Goal: Task Accomplishment & Management: Use online tool/utility

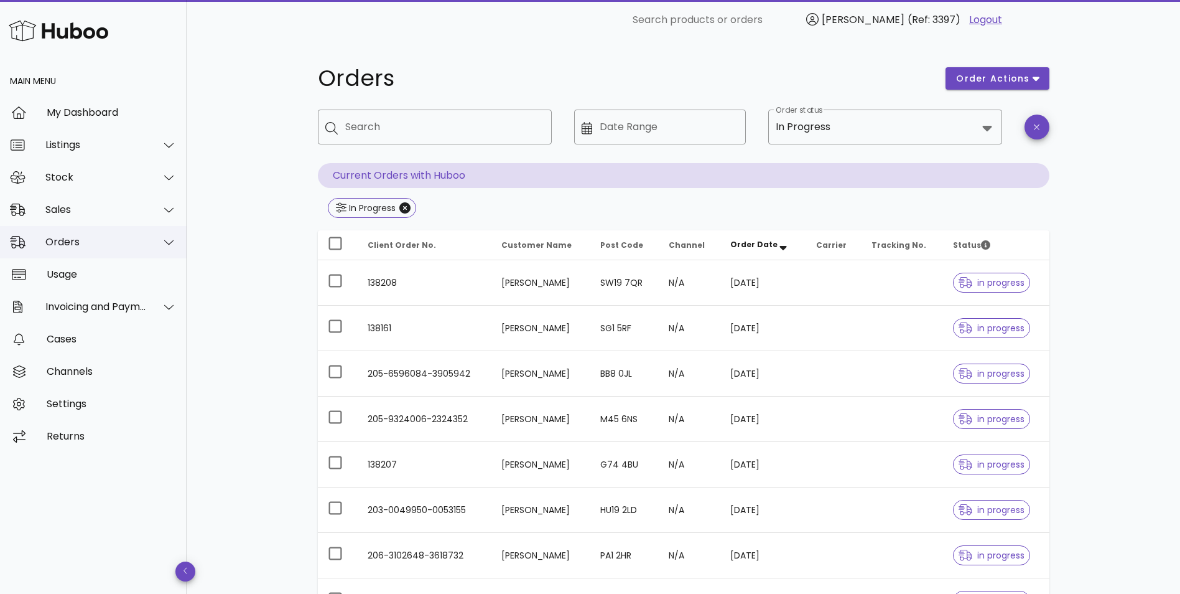
click at [113, 246] on div "Orders" at bounding box center [95, 242] width 101 height 12
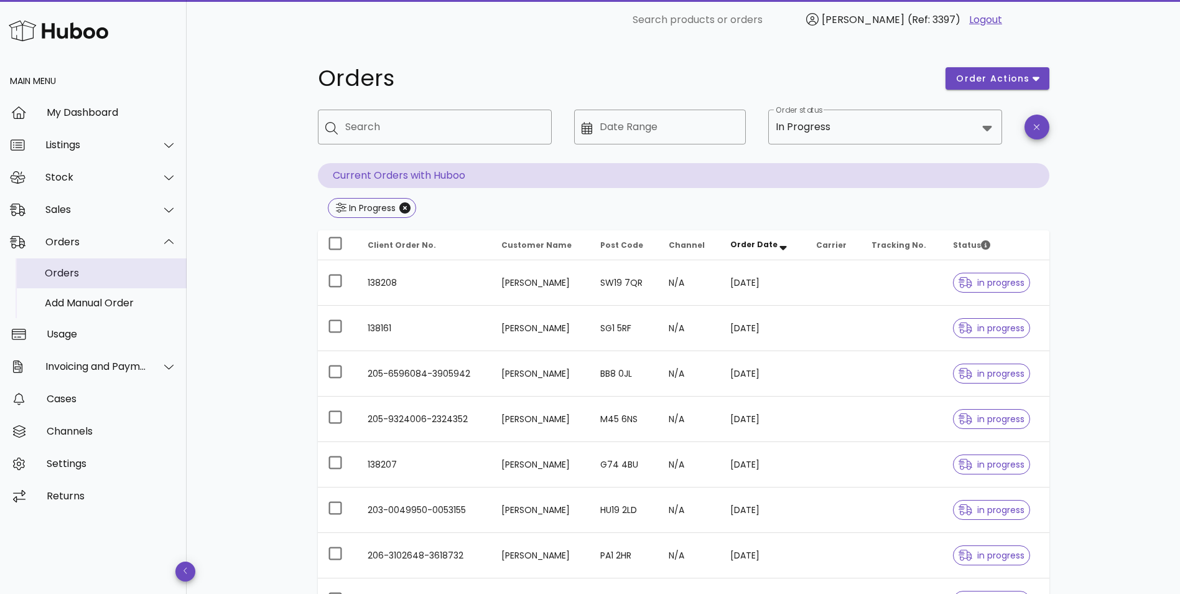
click at [92, 285] on div "Orders" at bounding box center [111, 272] width 132 height 27
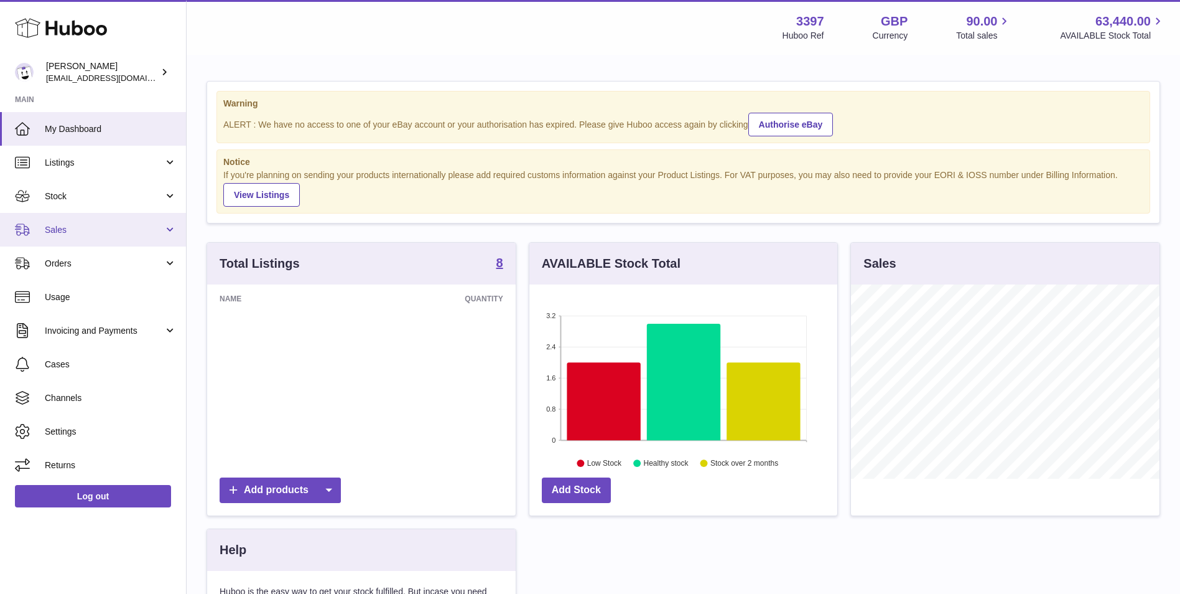
scroll to position [194, 308]
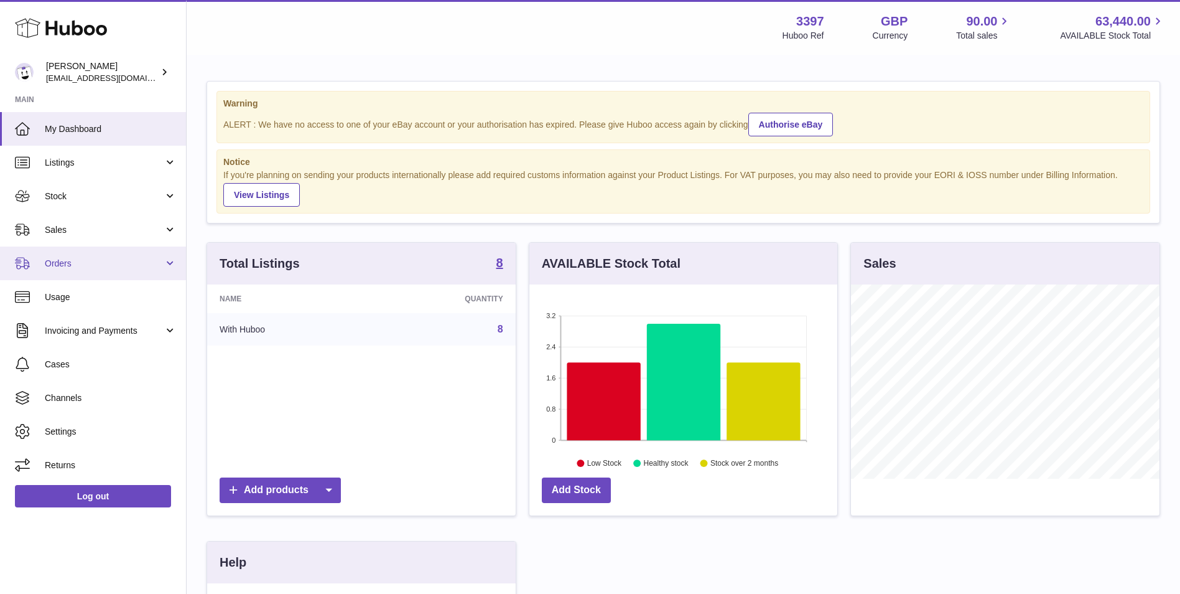
click at [72, 268] on span "Orders" at bounding box center [104, 264] width 119 height 12
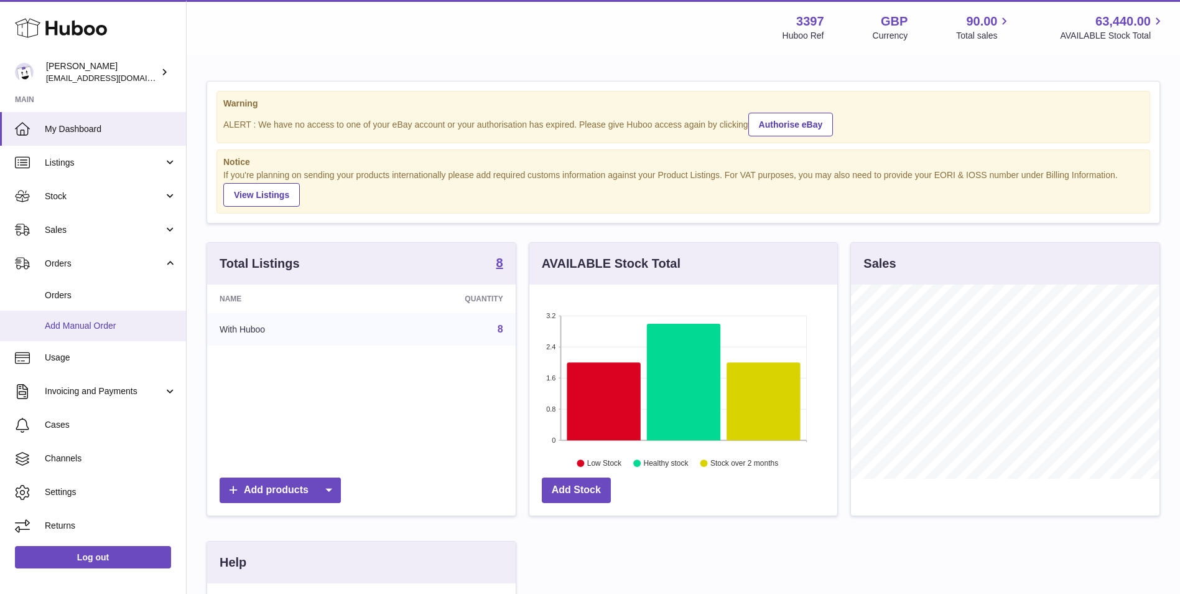
click at [70, 327] on span "Add Manual Order" at bounding box center [111, 326] width 132 height 12
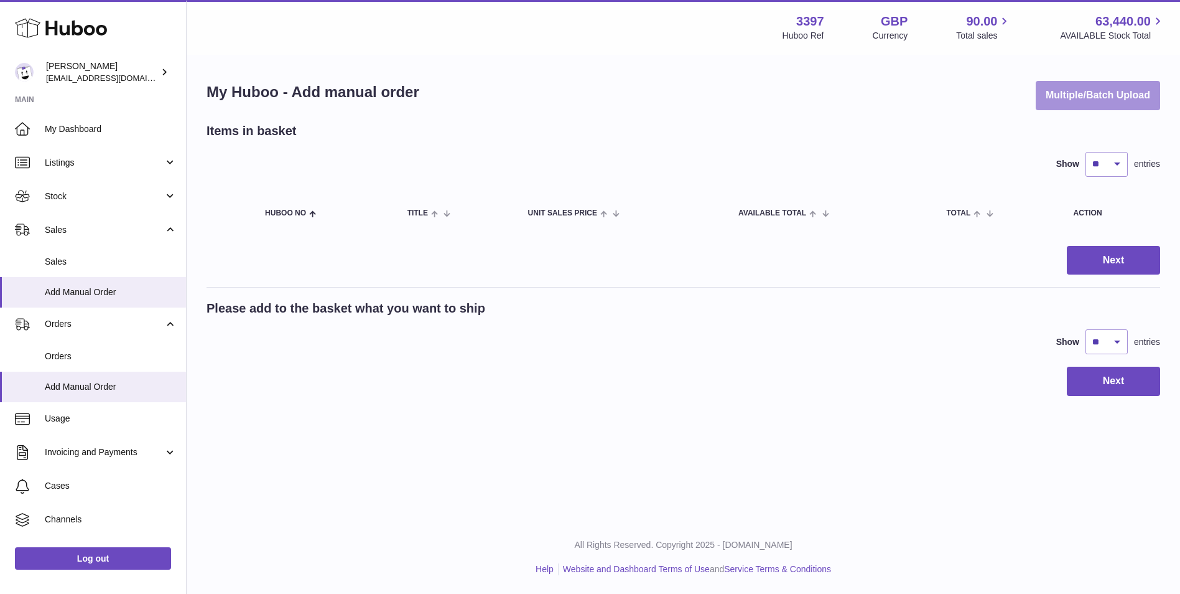
click at [1096, 97] on button "Multiple/Batch Upload" at bounding box center [1098, 95] width 124 height 29
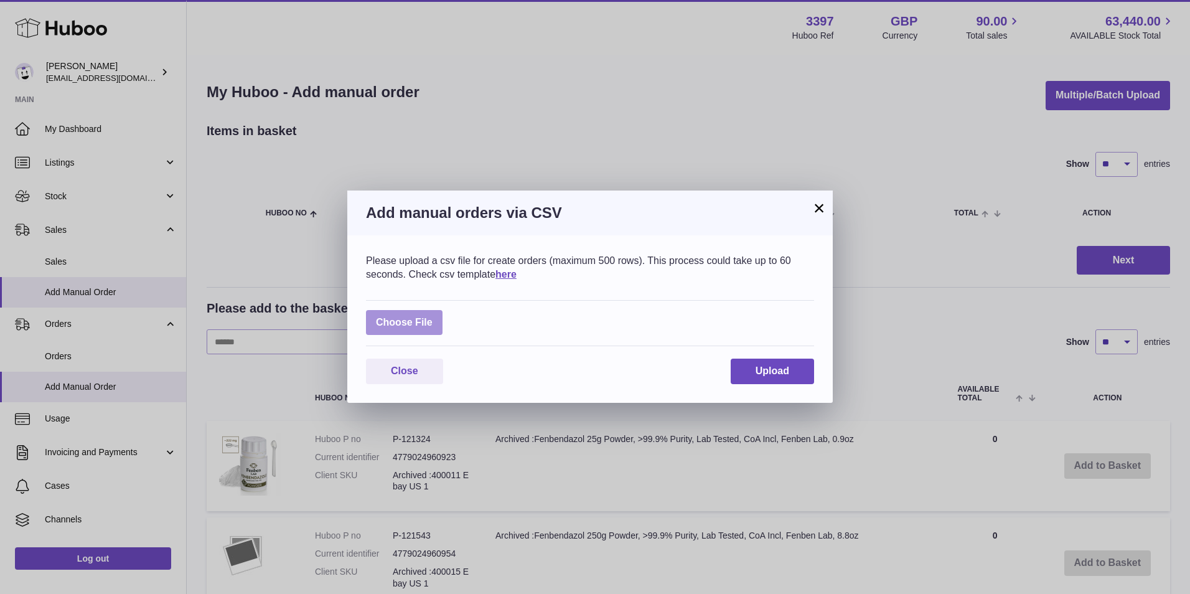
click at [407, 328] on label at bounding box center [404, 323] width 77 height 26
click at [432, 317] on input "file" at bounding box center [432, 316] width 1 height 1
type input "**********"
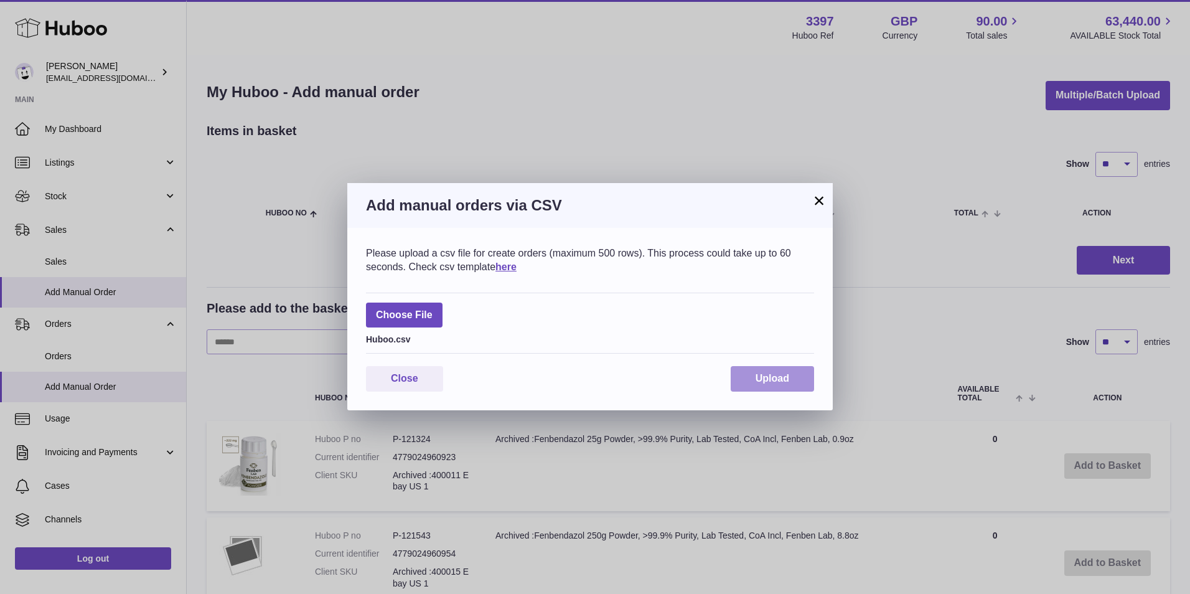
click at [755, 376] on span "Upload" at bounding box center [772, 378] width 34 height 11
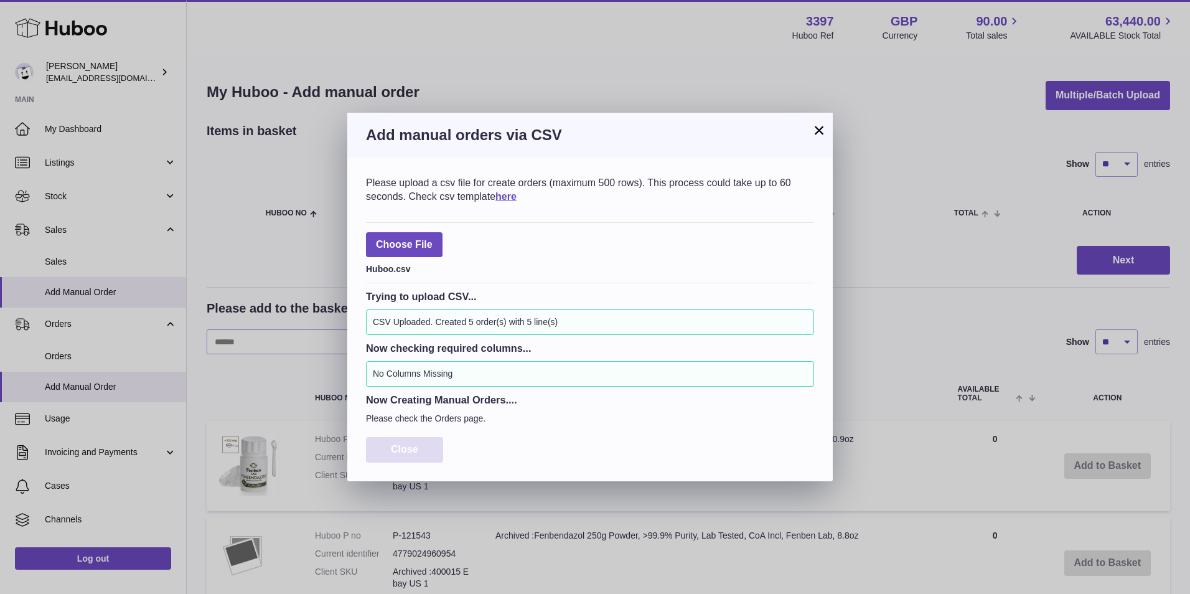
click at [397, 445] on span "Close" at bounding box center [404, 449] width 27 height 11
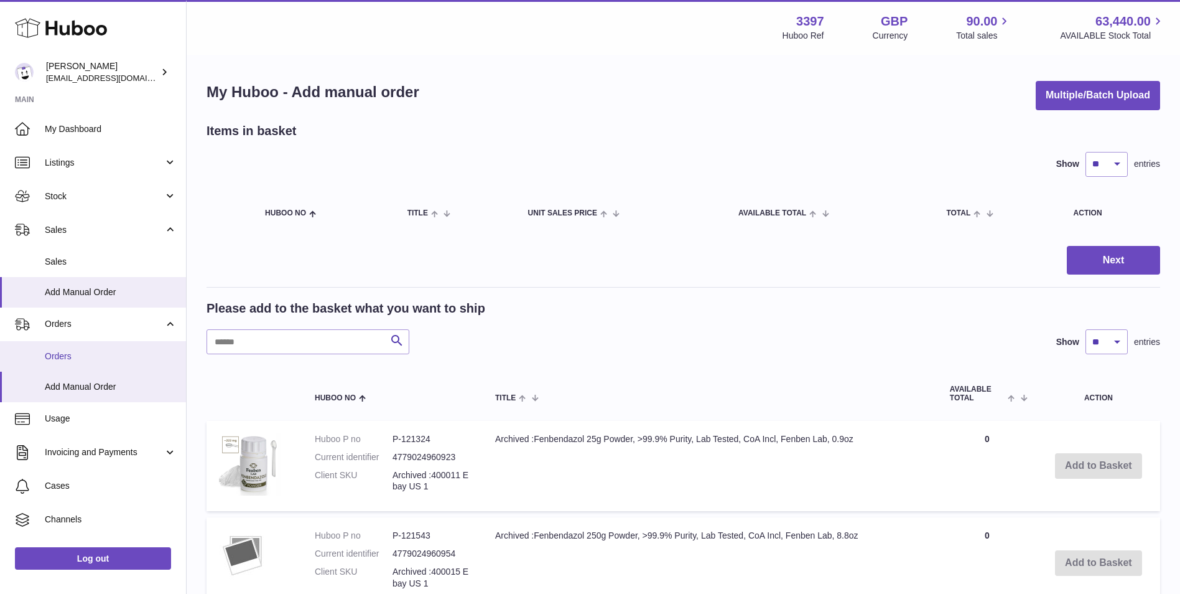
click at [68, 351] on span "Orders" at bounding box center [111, 356] width 132 height 12
